Goal: Information Seeking & Learning: Learn about a topic

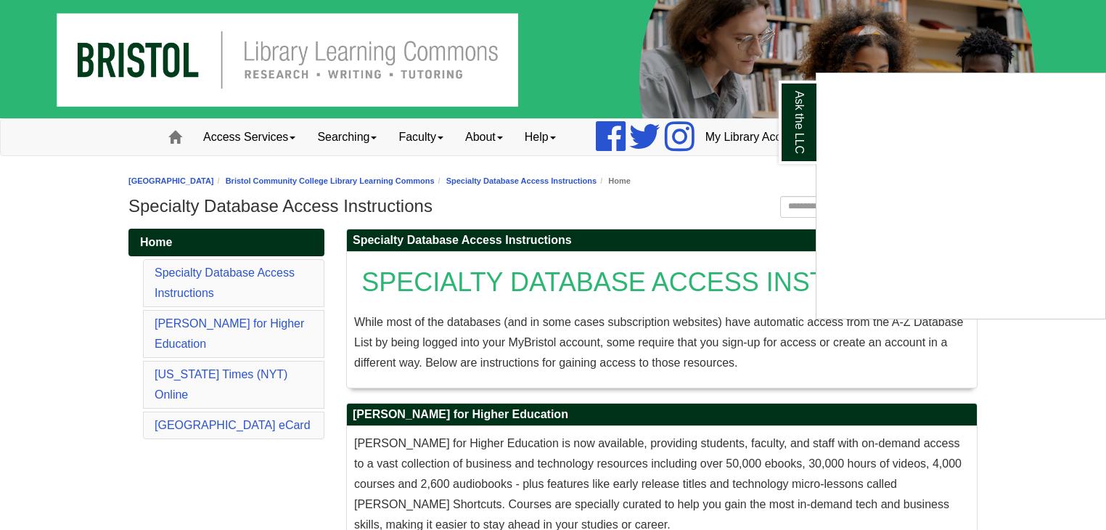
scroll to position [1130, 0]
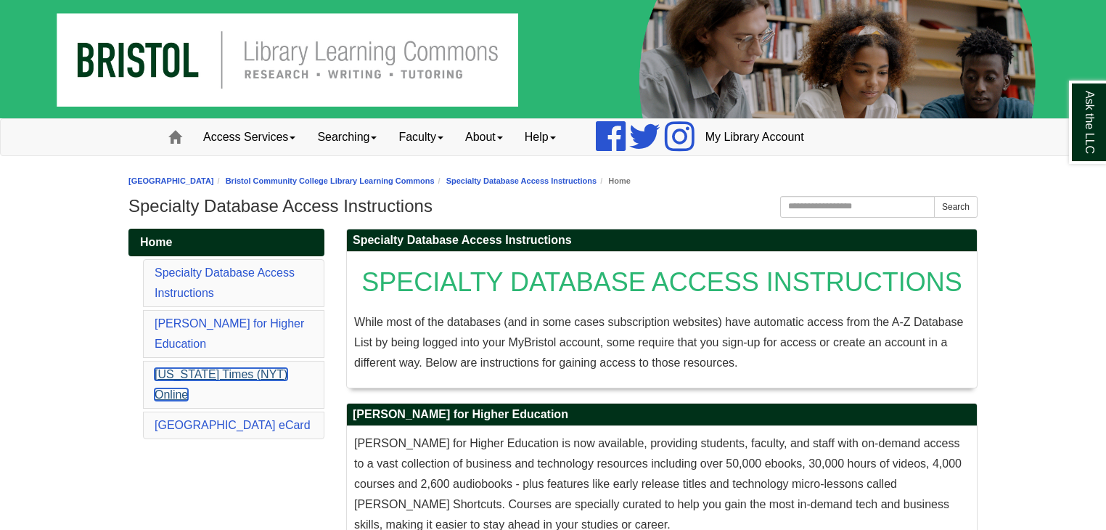
click at [255, 368] on link "[US_STATE] Times (NYT) Online" at bounding box center [221, 384] width 133 height 33
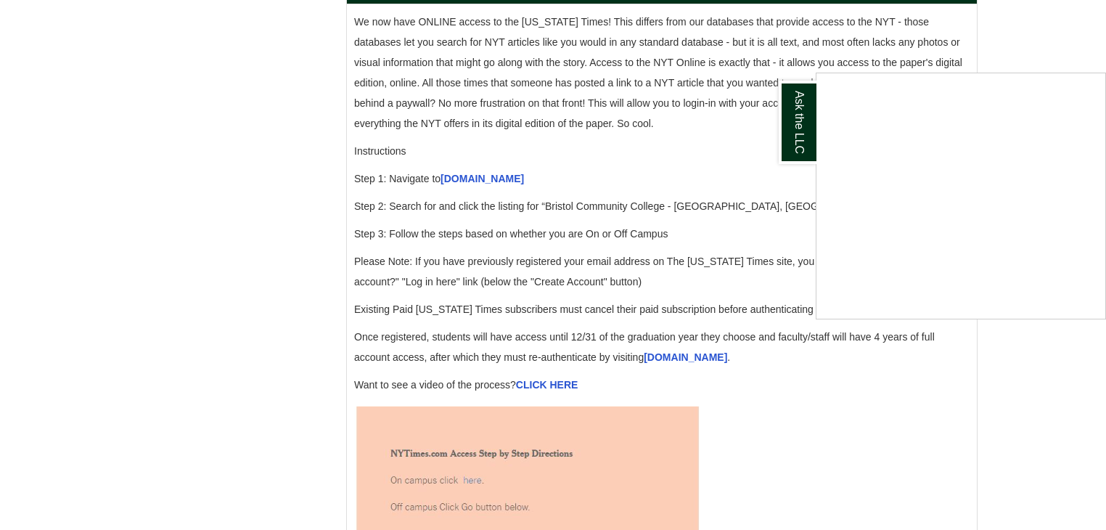
click at [555, 398] on div "Ask the LLC" at bounding box center [553, 265] width 1106 height 530
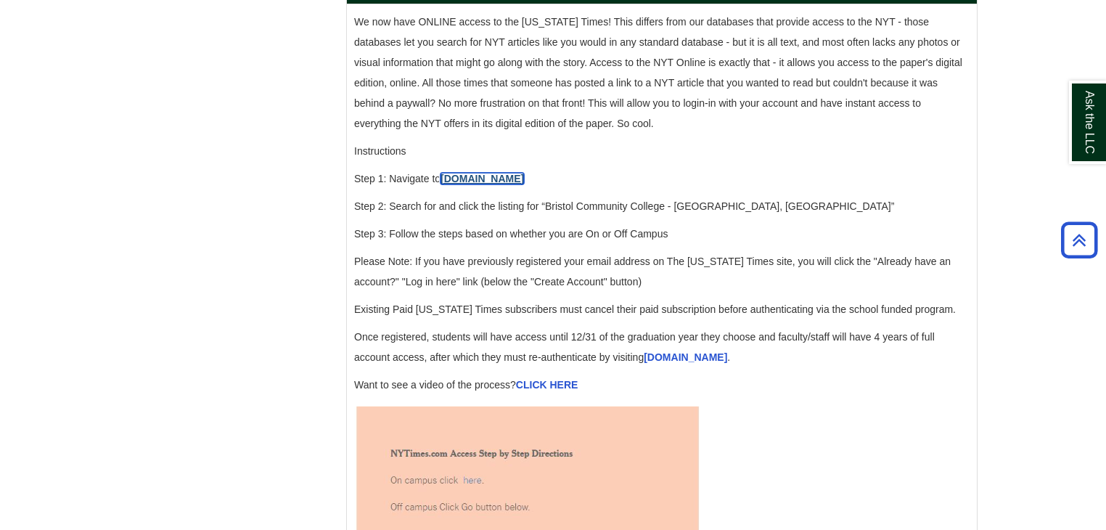
click at [493, 184] on link "accessnyt.com" at bounding box center [482, 179] width 83 height 12
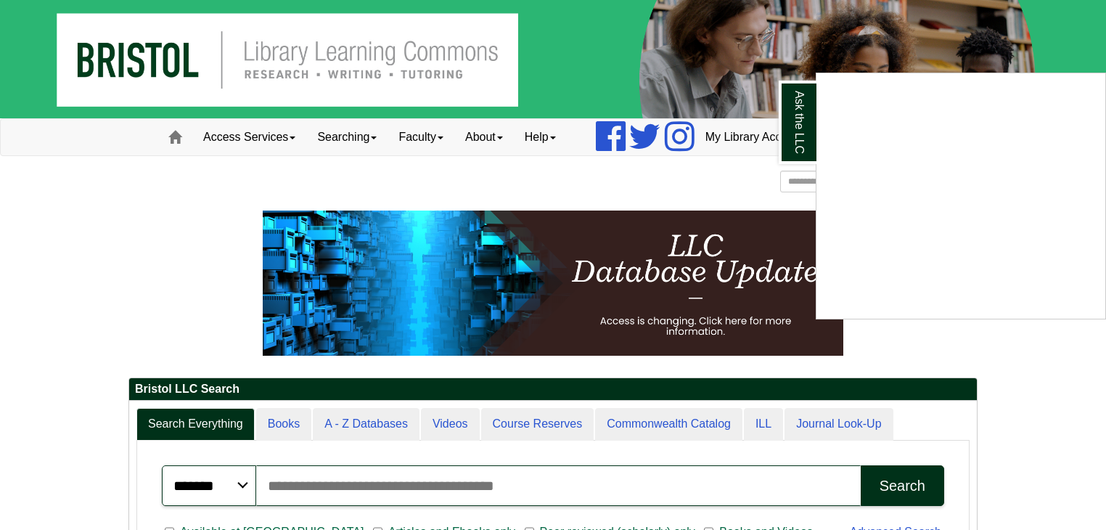
click at [342, 142] on div "Ask the LLC" at bounding box center [553, 265] width 1106 height 530
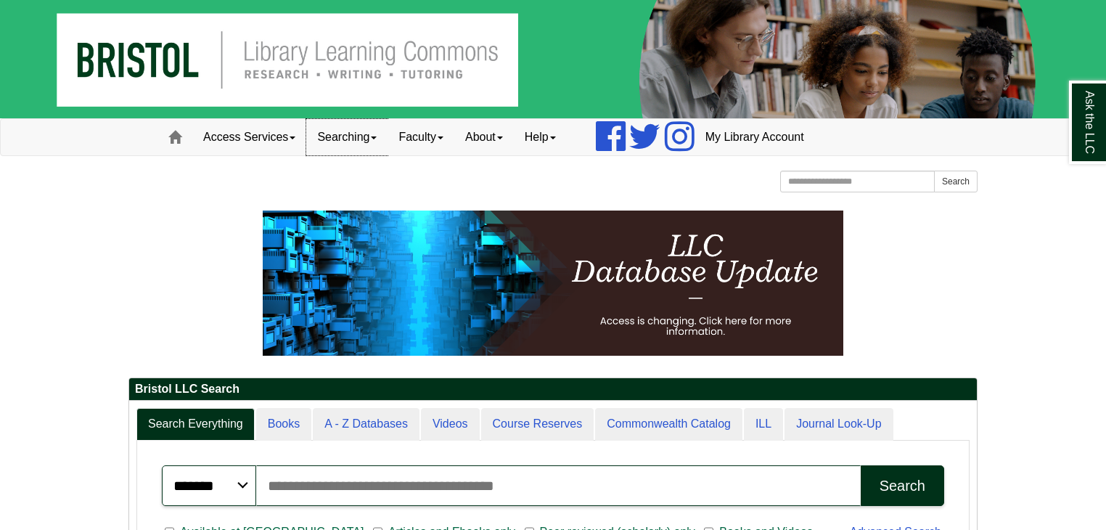
click at [372, 137] on link "Searching" at bounding box center [346, 137] width 81 height 36
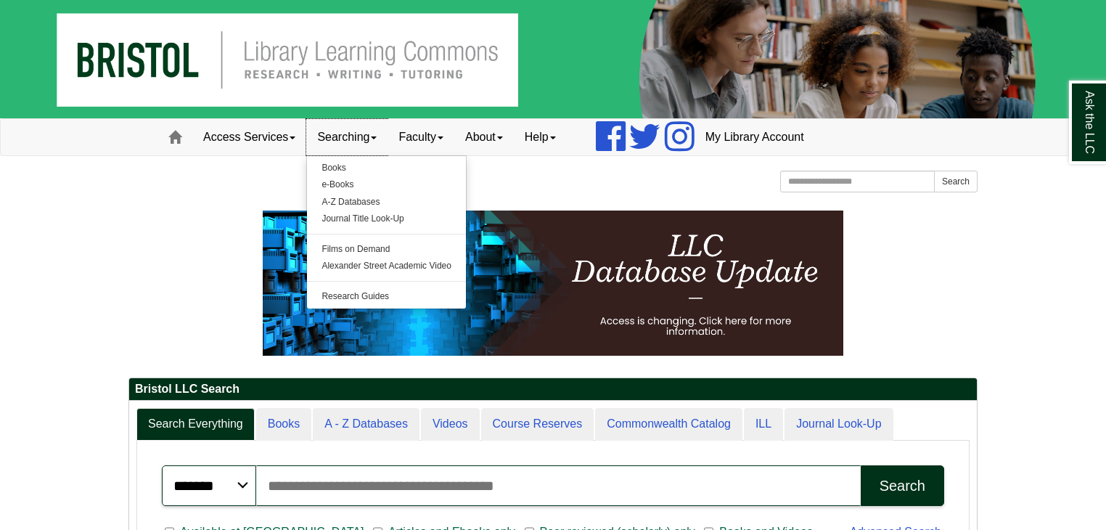
click at [369, 140] on link "Searching" at bounding box center [346, 137] width 81 height 36
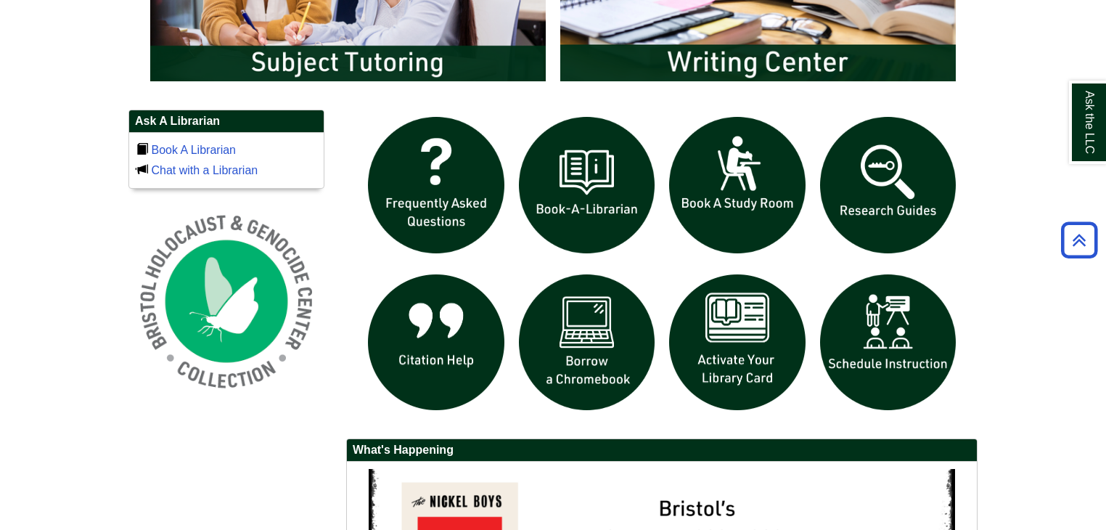
scroll to position [920, 0]
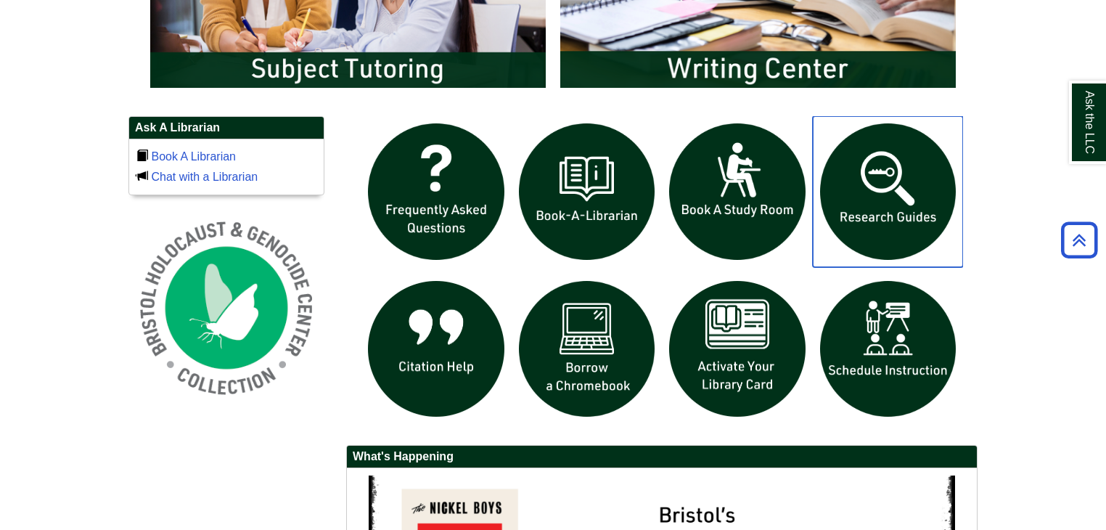
click at [916, 208] on img "slideshow" at bounding box center [888, 191] width 151 height 151
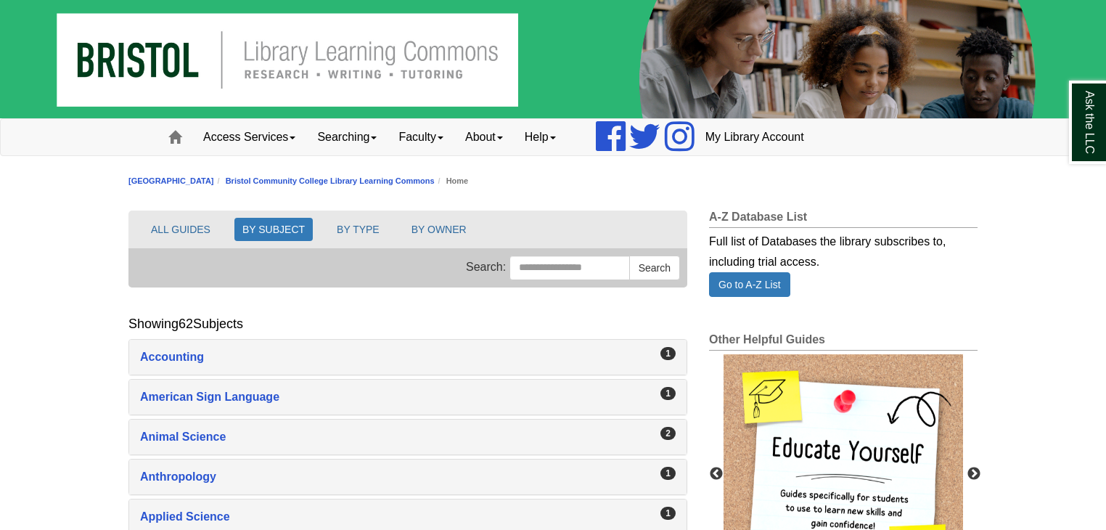
scroll to position [463, 0]
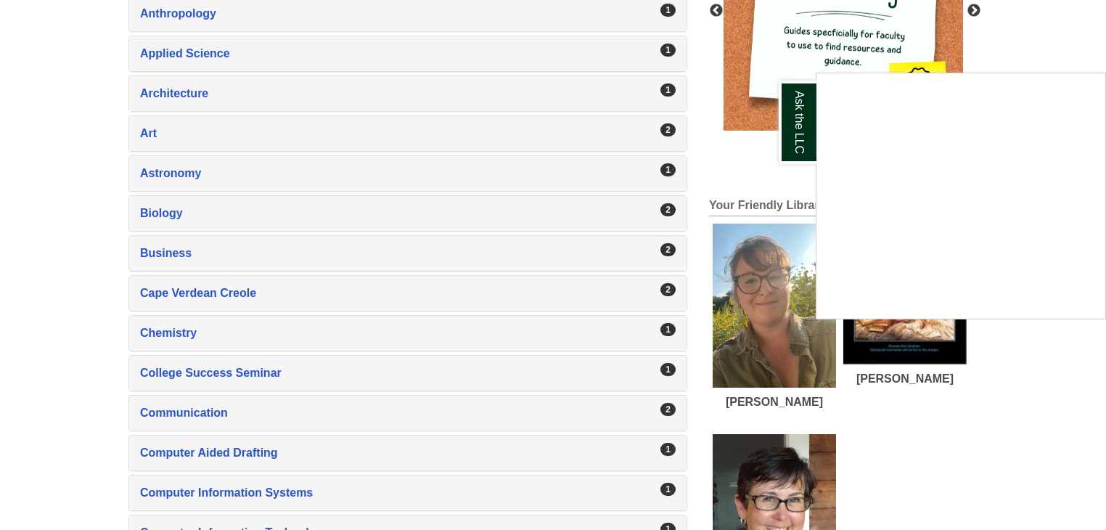
click at [149, 131] on div "Ask the LLC" at bounding box center [553, 265] width 1106 height 530
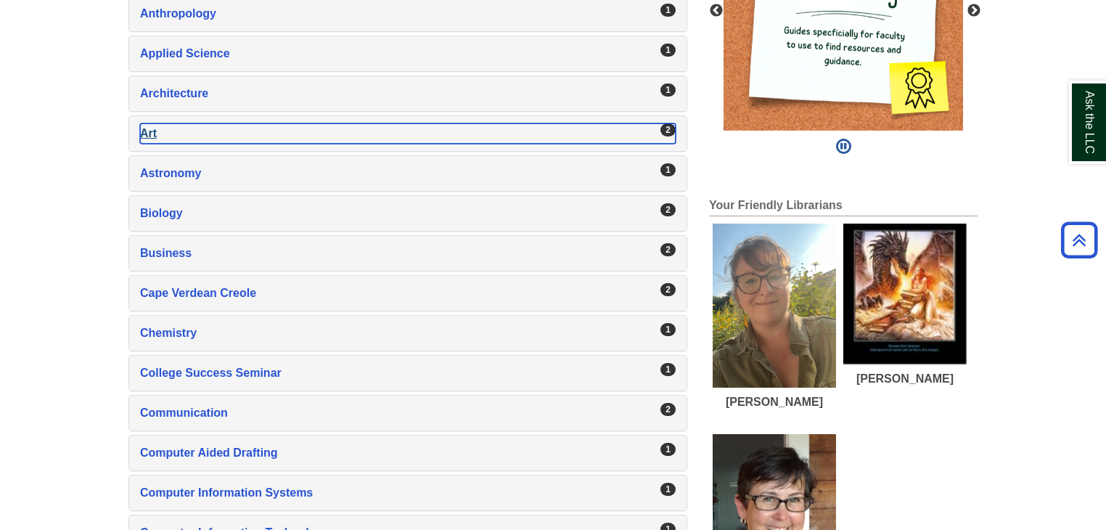
click at [149, 131] on div "Art , 2 guides" at bounding box center [408, 133] width 536 height 20
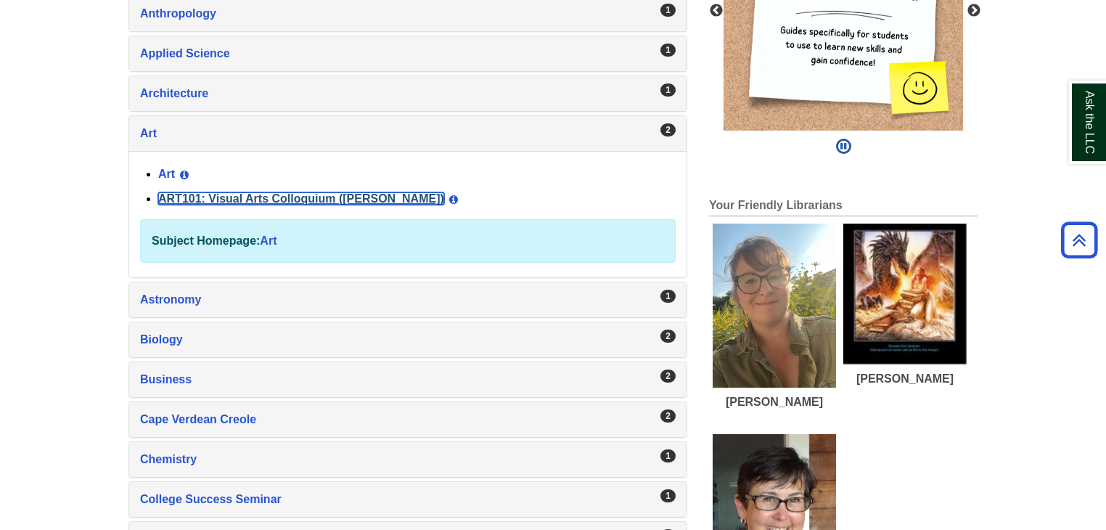
click at [197, 192] on link "ART101: Visual Arts Colloquium (Millard)" at bounding box center [301, 198] width 286 height 12
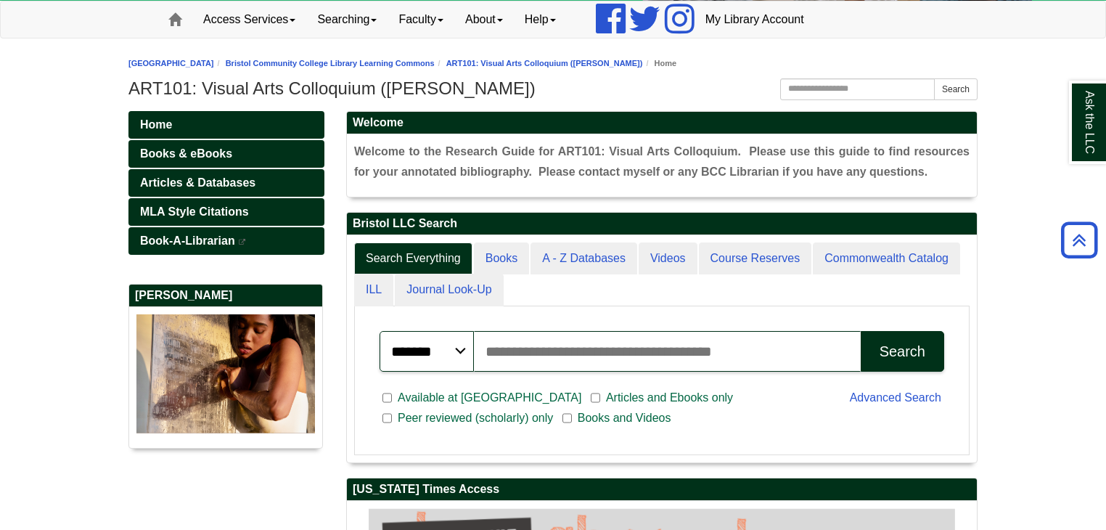
scroll to position [116, 0]
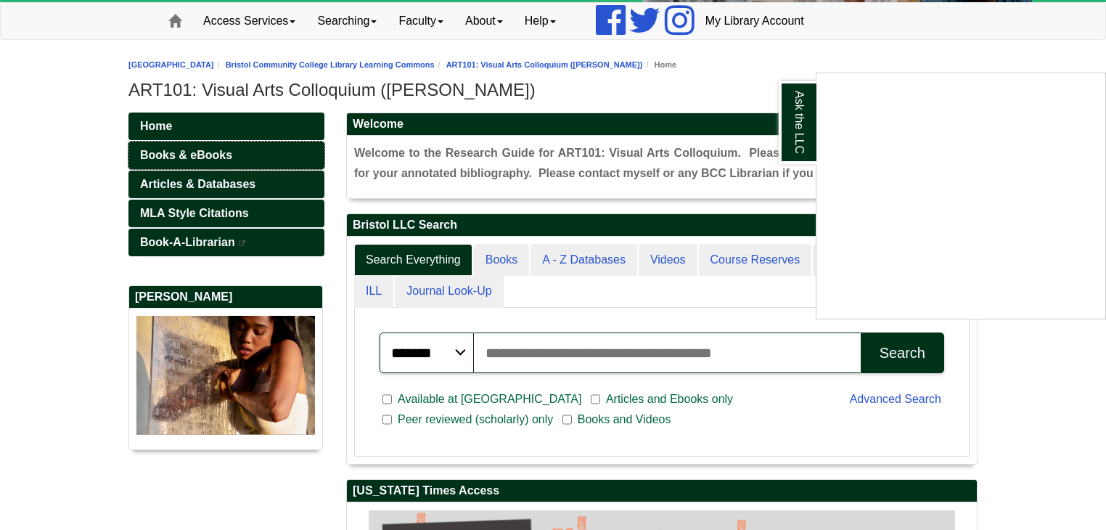
click at [220, 154] on div "Ask the LLC" at bounding box center [553, 265] width 1106 height 530
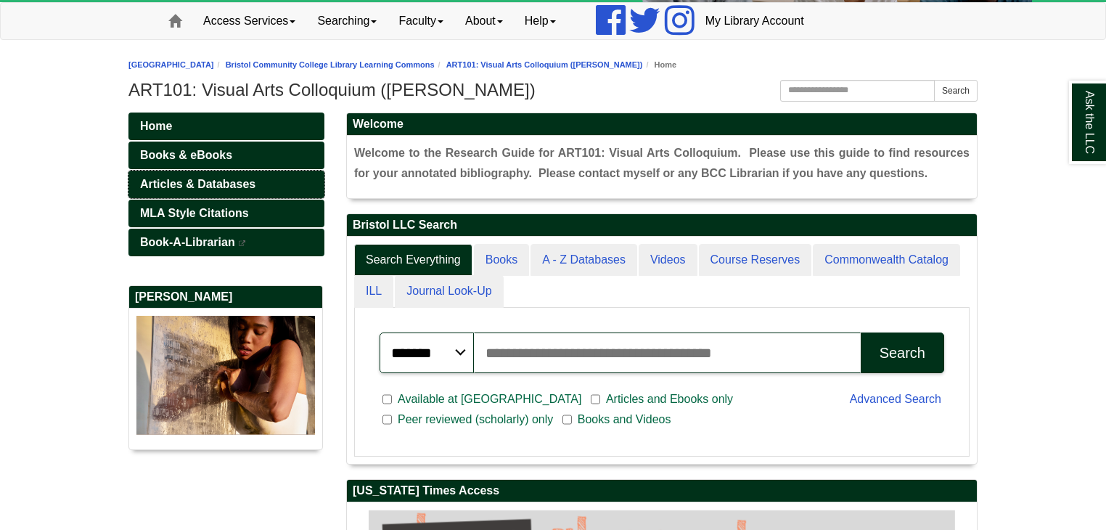
click at [227, 178] on span "Articles & Databases" at bounding box center [197, 184] width 115 height 12
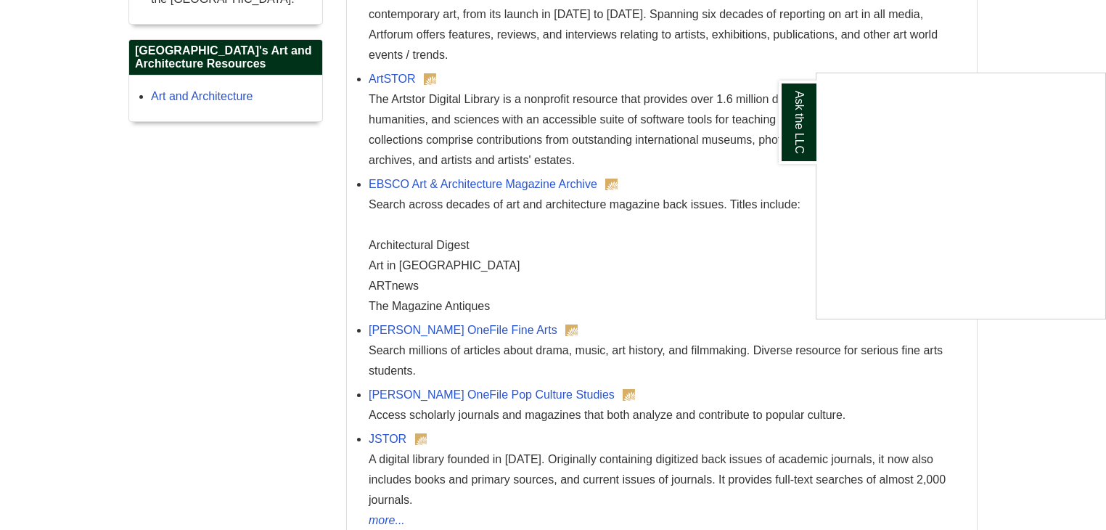
scroll to position [1152, 0]
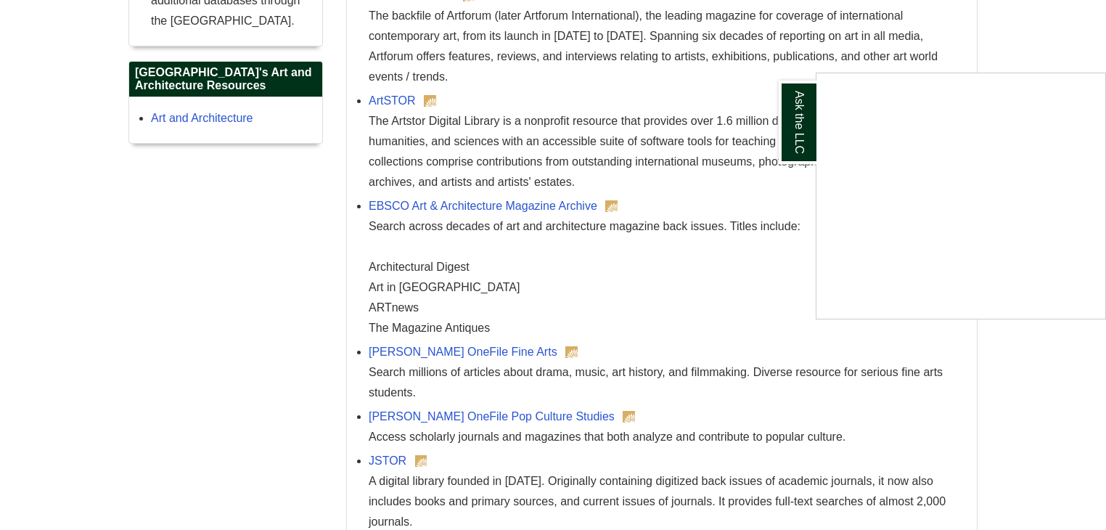
click at [531, 415] on div "Ask the LLC" at bounding box center [553, 265] width 1106 height 530
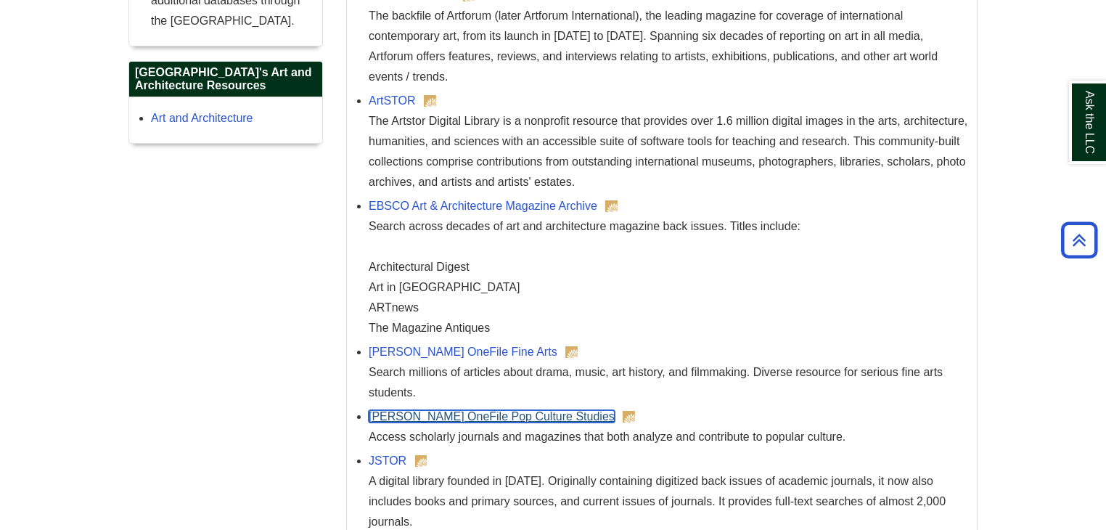
click at [528, 412] on link "[PERSON_NAME] OneFile Pop Culture Studies" at bounding box center [492, 416] width 246 height 12
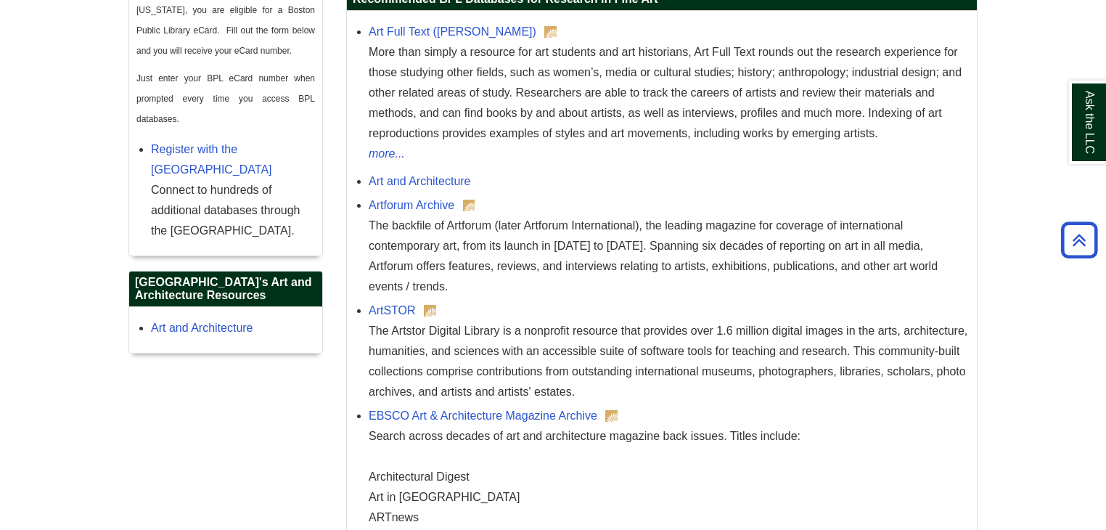
scroll to position [938, 0]
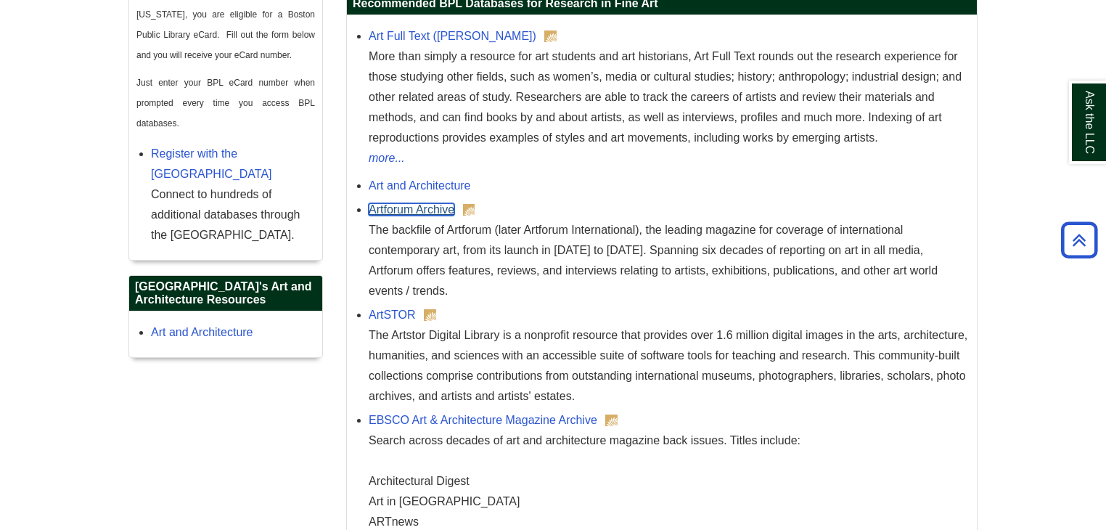
click at [443, 207] on link "Artforum Archive" at bounding box center [412, 209] width 86 height 12
